Goal: Find specific page/section: Find specific page/section

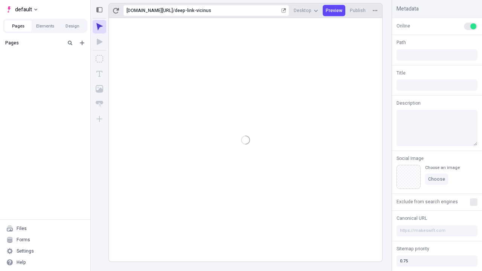
type input "/deep-link-vicinus"
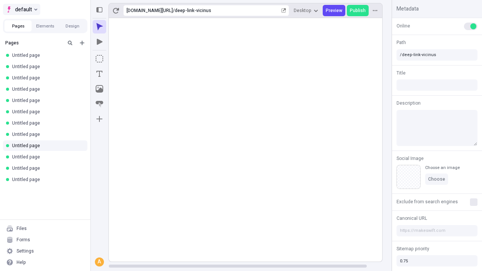
click at [21, 9] on span "default" at bounding box center [23, 9] width 17 height 9
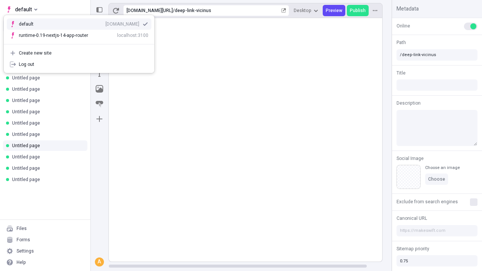
click at [105, 23] on div "[DOMAIN_NAME]" at bounding box center [122, 24] width 34 height 6
click at [82, 43] on icon "Add new" at bounding box center [82, 43] width 5 height 5
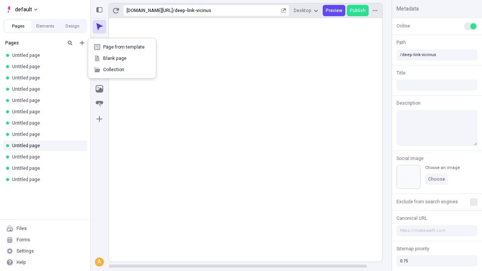
click at [122, 58] on span "Blank page" at bounding box center [126, 58] width 47 height 6
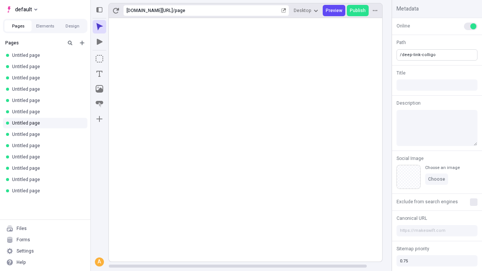
type input "/deep-link-colligo"
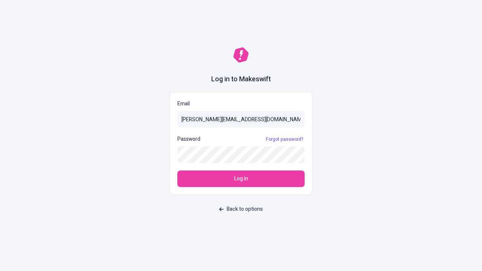
type input "[PERSON_NAME][EMAIL_ADDRESS][DOMAIN_NAME]"
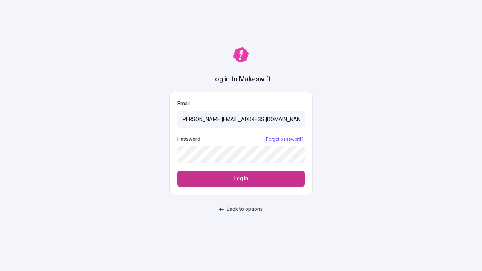
click at [241, 179] on span "Log in" at bounding box center [241, 179] width 14 height 8
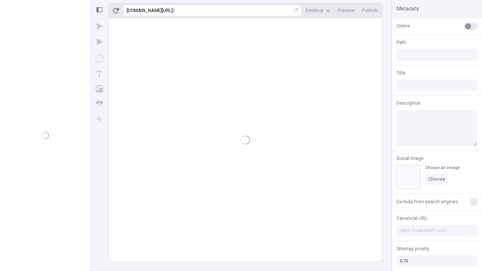
type input "/deep-link-colligo"
